Goal: Task Accomplishment & Management: Use online tool/utility

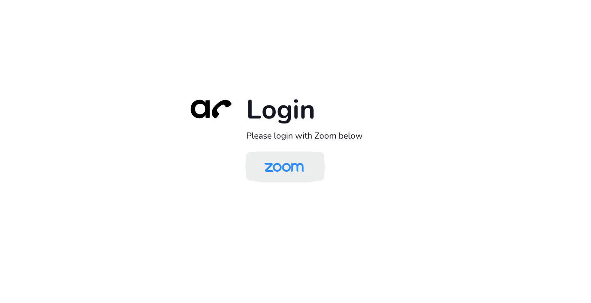
click at [280, 169] on img at bounding box center [284, 167] width 57 height 27
click at [277, 171] on img at bounding box center [284, 167] width 57 height 27
click at [287, 162] on img at bounding box center [284, 167] width 57 height 27
click at [278, 167] on img at bounding box center [284, 167] width 57 height 27
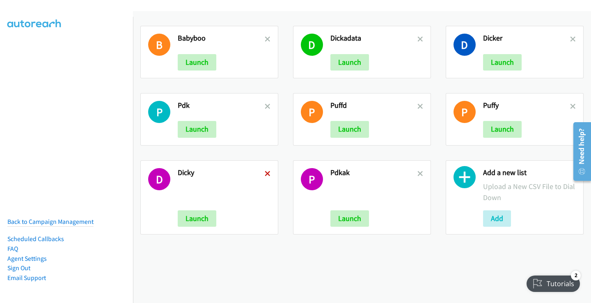
click at [267, 174] on icon at bounding box center [268, 175] width 6 height 6
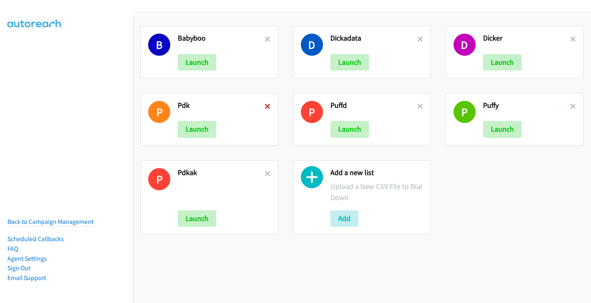
click at [266, 106] on icon at bounding box center [268, 107] width 6 height 6
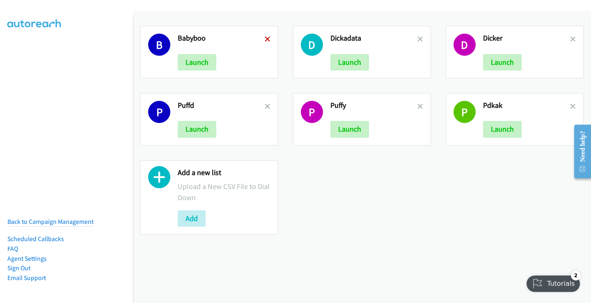
click at [265, 38] on icon at bounding box center [268, 40] width 6 height 6
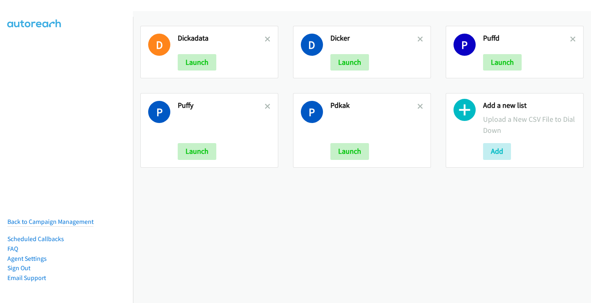
click at [265, 106] on icon at bounding box center [268, 107] width 6 height 6
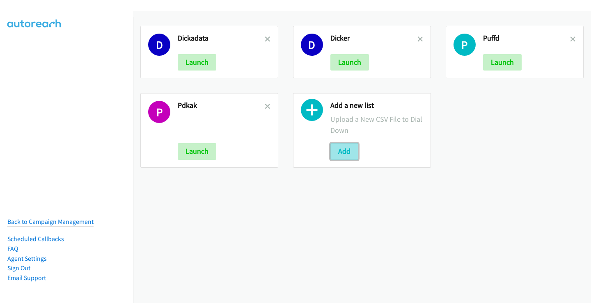
click at [343, 156] on button "Add" at bounding box center [345, 151] width 28 height 16
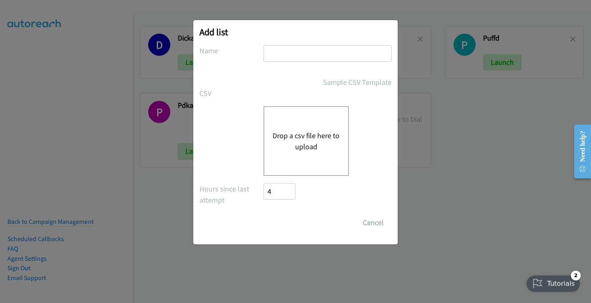
click at [300, 137] on button "Drop a csv file here to upload" at bounding box center [306, 141] width 67 height 22
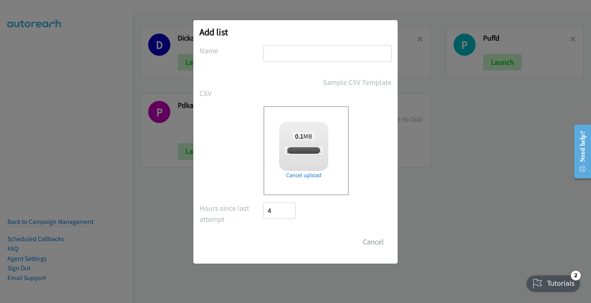
checkbox input "true"
click at [293, 48] on input "text" at bounding box center [328, 53] width 128 height 17
type input "SCHN"
click at [285, 244] on input "Save List" at bounding box center [285, 242] width 43 height 16
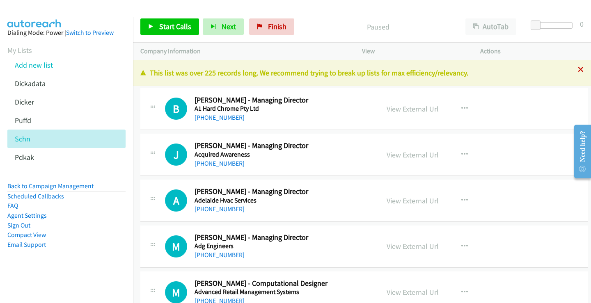
click at [578, 69] on icon at bounding box center [581, 70] width 6 height 6
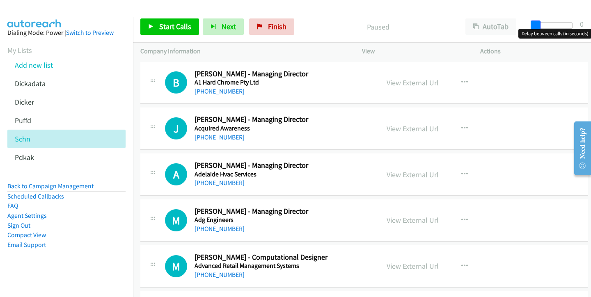
drag, startPoint x: 536, startPoint y: 24, endPoint x: 530, endPoint y: 25, distance: 5.8
click at [530, 25] on div at bounding box center [554, 28] width 53 height 13
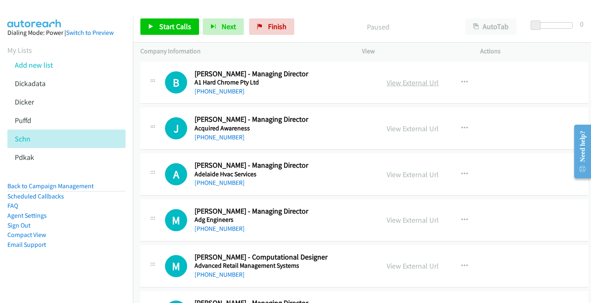
click at [399, 80] on link "View External Url" at bounding box center [413, 82] width 52 height 9
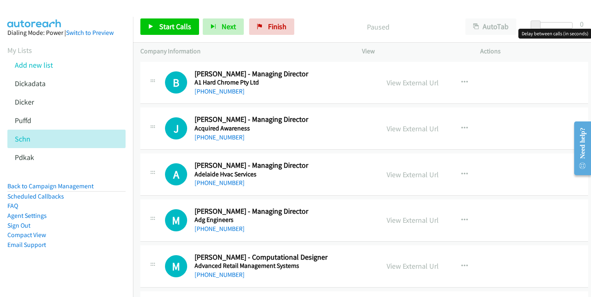
click at [545, 13] on div "Start Calls Pause Next Finish Paused AutoTab AutoTab 0" at bounding box center [362, 27] width 458 height 32
click at [540, 28] on span at bounding box center [540, 26] width 10 height 10
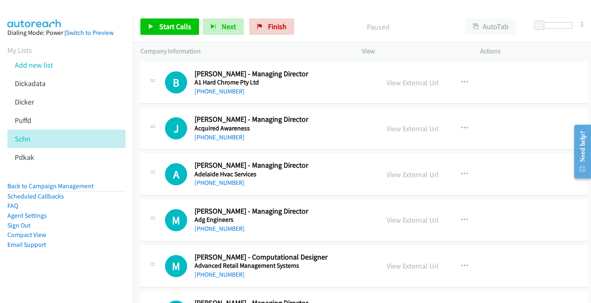
click at [325, 14] on div "Start Calls Pause Next Finish Paused AutoTab AutoTab 3" at bounding box center [362, 27] width 458 height 32
click at [410, 129] on link "View External Url" at bounding box center [413, 128] width 52 height 9
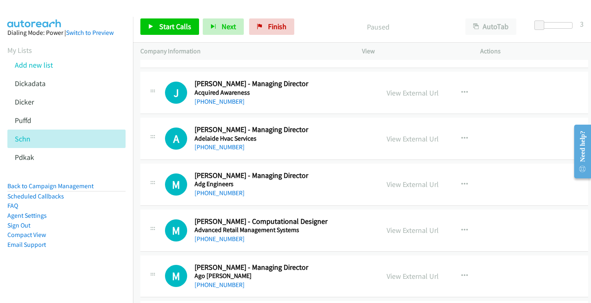
scroll to position [41, 0]
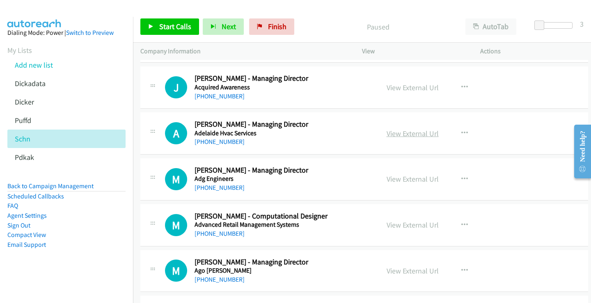
click at [393, 133] on link "View External Url" at bounding box center [413, 133] width 52 height 9
click at [227, 99] on link "[PHONE_NUMBER]" at bounding box center [220, 96] width 50 height 8
click at [227, 141] on link "[PHONE_NUMBER]" at bounding box center [220, 142] width 50 height 8
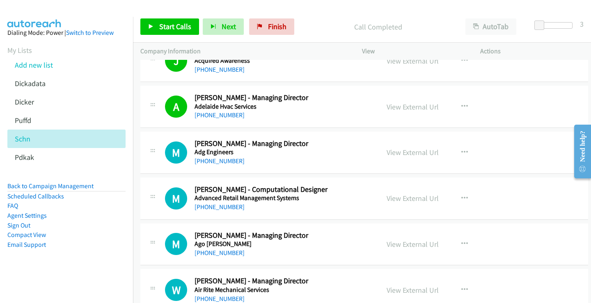
scroll to position [82, 0]
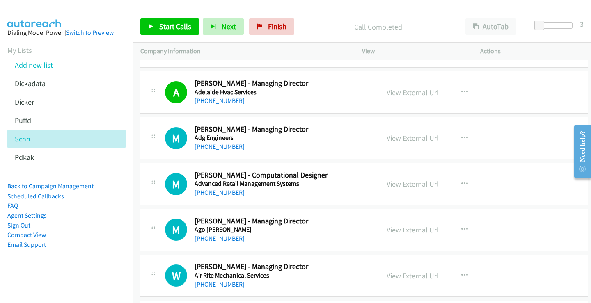
click at [269, 144] on div "[PHONE_NUMBER]" at bounding box center [281, 147] width 172 height 10
click at [417, 142] on link "View External Url" at bounding box center [413, 137] width 52 height 9
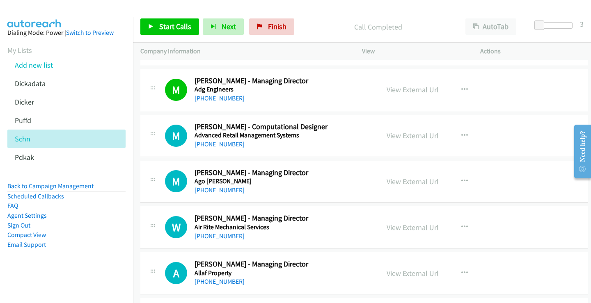
scroll to position [164, 0]
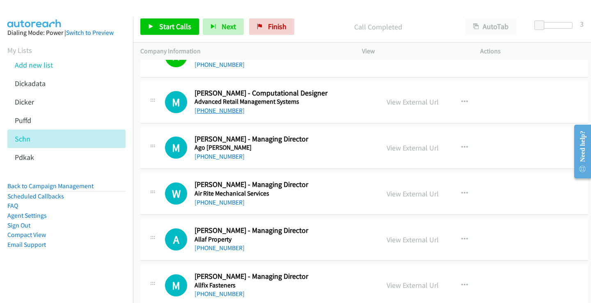
click at [217, 111] on link "[PHONE_NUMBER]" at bounding box center [220, 111] width 50 height 8
click at [396, 104] on link "View External Url" at bounding box center [413, 101] width 52 height 9
click at [212, 158] on link "[PHONE_NUMBER]" at bounding box center [220, 157] width 50 height 8
click at [416, 149] on link "View External Url" at bounding box center [413, 147] width 52 height 9
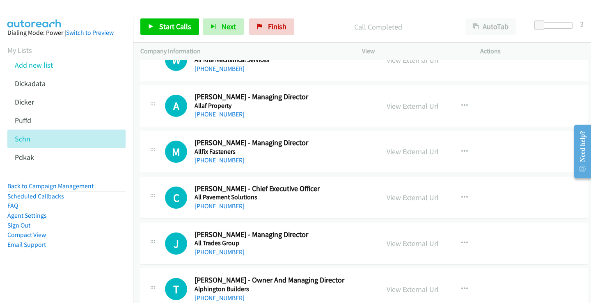
scroll to position [329, 0]
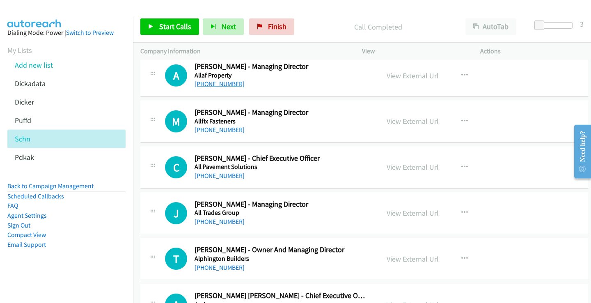
click at [226, 84] on link "[PHONE_NUMBER]" at bounding box center [220, 84] width 50 height 8
click at [401, 76] on link "View External Url" at bounding box center [413, 75] width 52 height 9
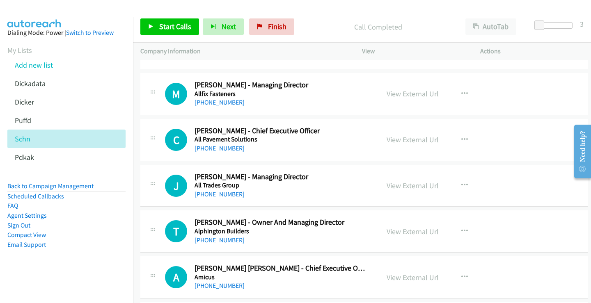
scroll to position [370, 0]
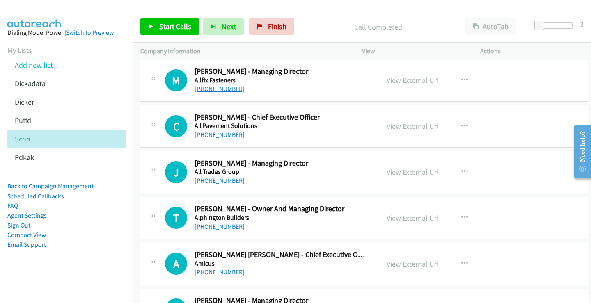
click at [228, 91] on link "[PHONE_NUMBER]" at bounding box center [220, 89] width 50 height 8
click at [402, 83] on link "View External Url" at bounding box center [413, 80] width 52 height 9
click at [226, 138] on link "[PHONE_NUMBER]" at bounding box center [220, 135] width 50 height 8
click at [414, 129] on link "View External Url" at bounding box center [413, 126] width 52 height 9
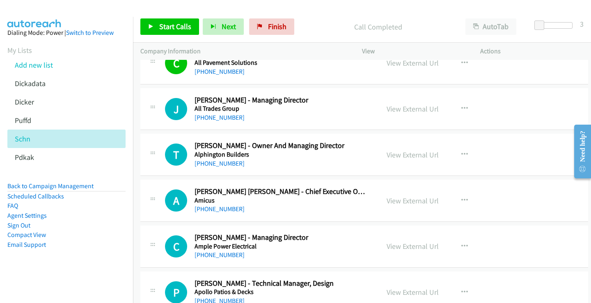
scroll to position [452, 0]
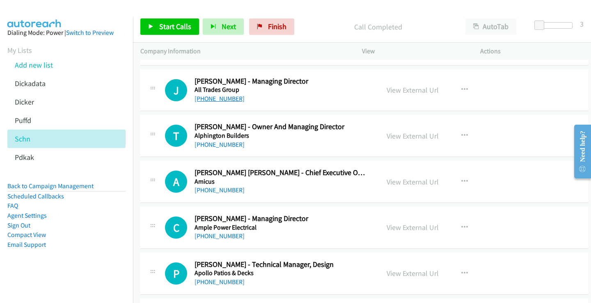
click at [223, 98] on link "[PHONE_NUMBER]" at bounding box center [220, 99] width 50 height 8
click at [403, 91] on link "View External Url" at bounding box center [413, 89] width 52 height 9
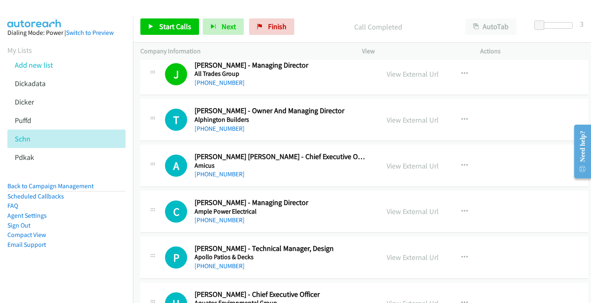
scroll to position [493, 0]
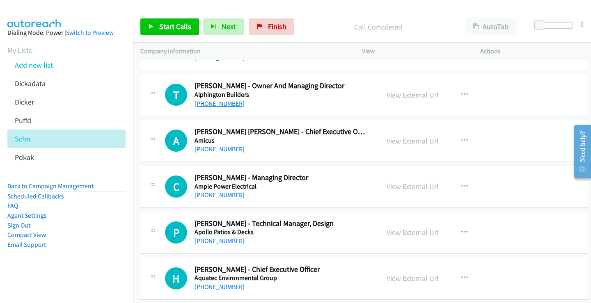
click at [221, 103] on link "[PHONE_NUMBER]" at bounding box center [220, 104] width 50 height 8
click at [405, 94] on link "View External Url" at bounding box center [413, 94] width 52 height 9
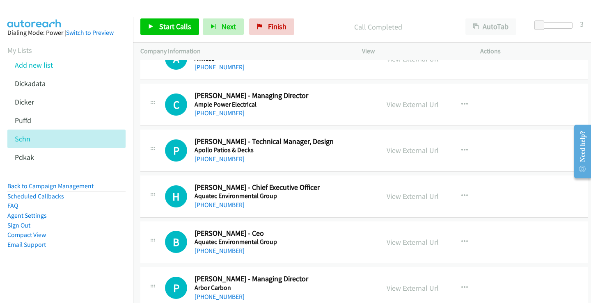
scroll to position [534, 0]
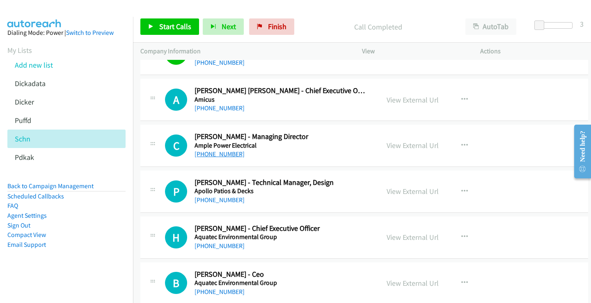
click at [224, 153] on link "[PHONE_NUMBER]" at bounding box center [220, 154] width 50 height 8
click at [412, 146] on link "View External Url" at bounding box center [413, 145] width 52 height 9
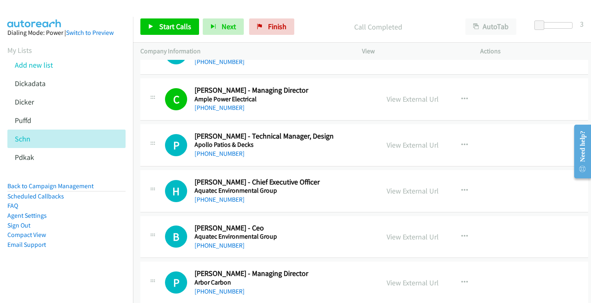
scroll to position [616, 0]
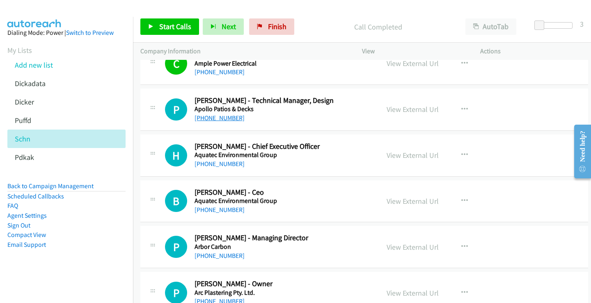
click at [220, 119] on link "[PHONE_NUMBER]" at bounding box center [220, 118] width 50 height 8
click at [412, 108] on link "View External Url" at bounding box center [413, 109] width 52 height 9
click at [407, 156] on link "View External Url" at bounding box center [413, 155] width 52 height 9
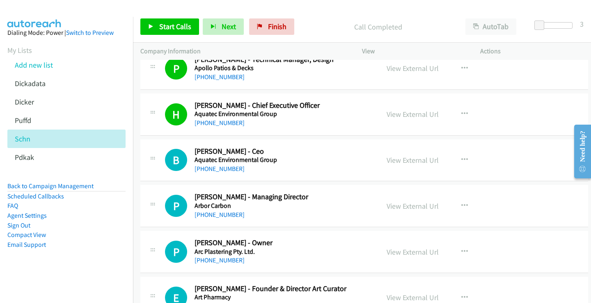
scroll to position [698, 0]
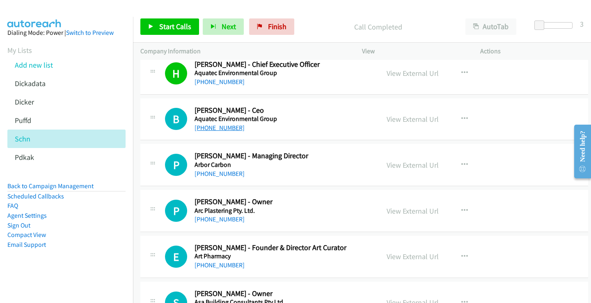
click at [216, 129] on link "[PHONE_NUMBER]" at bounding box center [220, 128] width 50 height 8
click at [391, 119] on link "View External Url" at bounding box center [413, 119] width 52 height 9
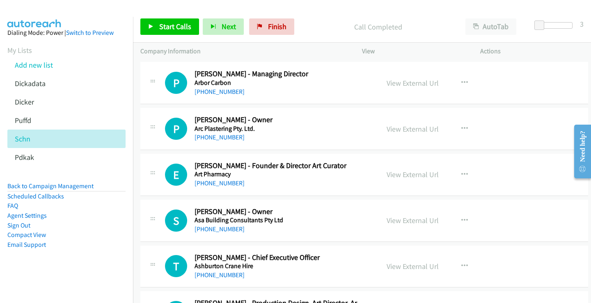
scroll to position [739, 0]
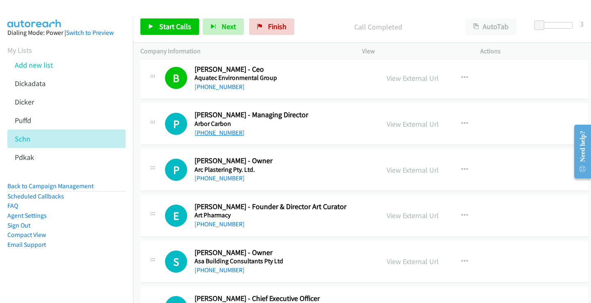
click at [228, 133] on link "[PHONE_NUMBER]" at bounding box center [220, 133] width 50 height 8
click at [401, 126] on link "View External Url" at bounding box center [413, 124] width 52 height 9
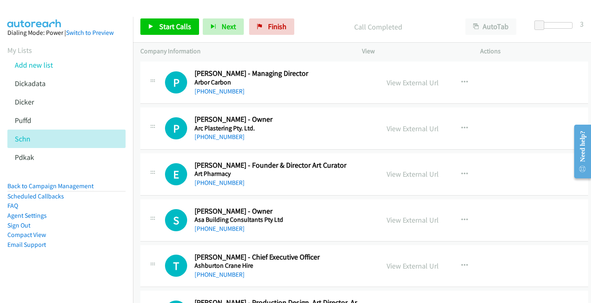
scroll to position [821, 0]
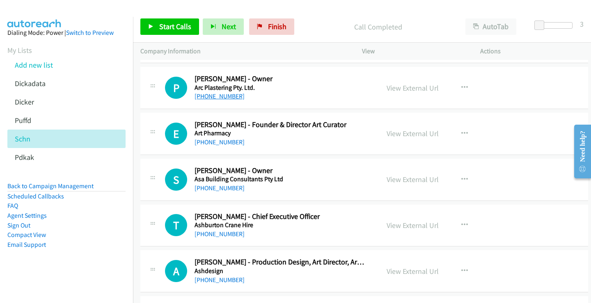
click at [217, 96] on link "[PHONE_NUMBER]" at bounding box center [220, 96] width 50 height 8
click at [419, 88] on link "View External Url" at bounding box center [413, 87] width 52 height 9
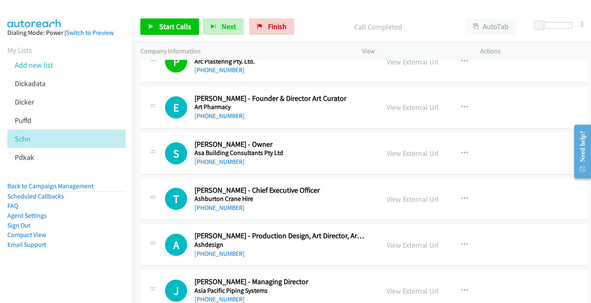
scroll to position [862, 0]
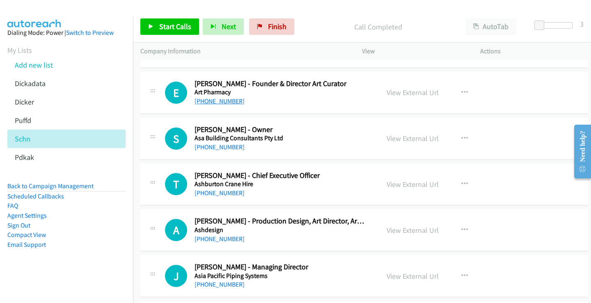
click at [215, 101] on link "[PHONE_NUMBER]" at bounding box center [220, 101] width 50 height 8
click at [409, 90] on link "View External Url" at bounding box center [413, 92] width 52 height 9
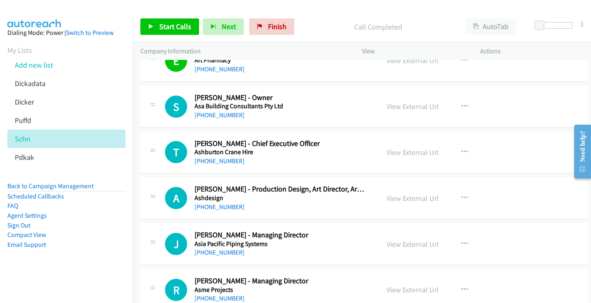
scroll to position [903, 0]
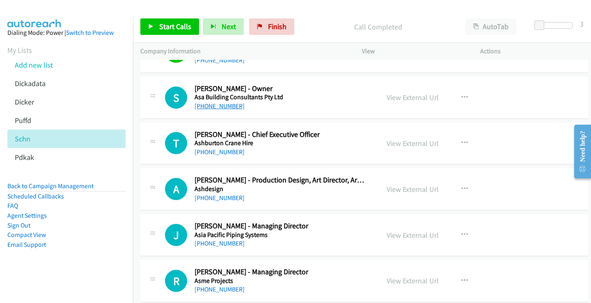
click at [221, 108] on link "[PHONE_NUMBER]" at bounding box center [220, 106] width 50 height 8
click at [401, 97] on link "View External Url" at bounding box center [413, 97] width 52 height 9
click at [212, 154] on link "[PHONE_NUMBER]" at bounding box center [220, 152] width 50 height 8
click at [391, 144] on link "View External Url" at bounding box center [413, 143] width 52 height 9
